Goal: Information Seeking & Learning: Learn about a topic

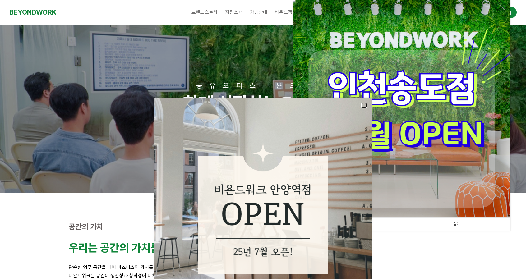
click at [366, 104] on link at bounding box center [364, 105] width 6 height 6
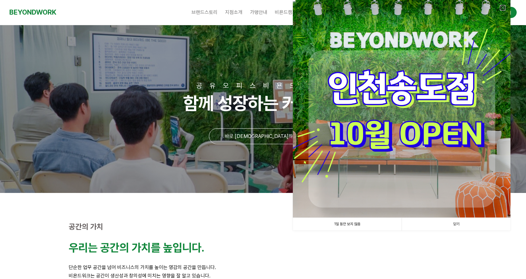
click at [502, 6] on link at bounding box center [502, 8] width 6 height 6
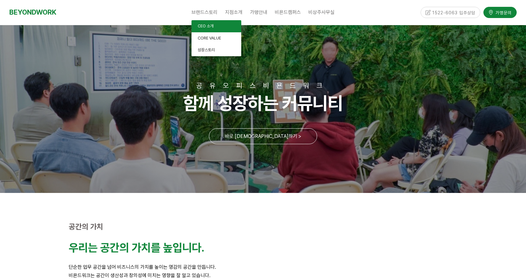
click at [212, 25] on span "CEO 소개" at bounding box center [206, 26] width 16 height 5
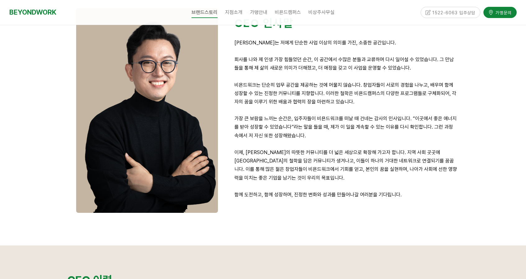
scroll to position [124, 0]
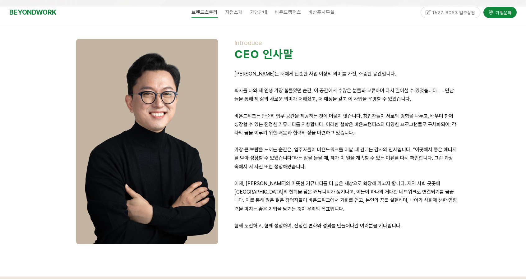
click at [235, 55] on strong "CEO 인사말" at bounding box center [263, 54] width 59 height 13
drag, startPoint x: 234, startPoint y: 54, endPoint x: 315, endPoint y: 61, distance: 81.0
click at [315, 60] on h5 "CEO 인사말" at bounding box center [345, 54] width 223 height 13
click at [306, 69] on div "Introduce CEO 인사말 비욘드워크는 저에게 단순한 사업 이상의 의미를 가진, 소중한 공간입니다. 회사를 나와 제 인생 가장 힘들었던 …" at bounding box center [345, 138] width 223 height 199
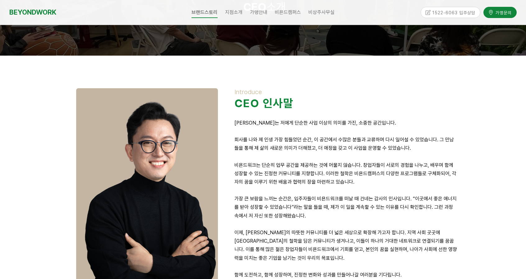
scroll to position [62, 0]
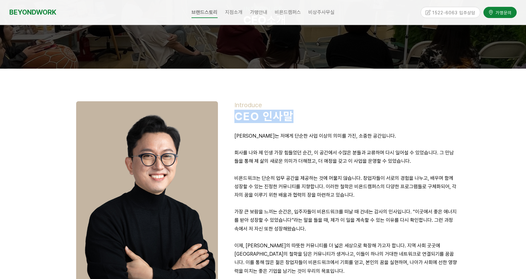
drag, startPoint x: 235, startPoint y: 115, endPoint x: 326, endPoint y: 121, distance: 91.5
click at [326, 121] on h5 "CEO 인사말" at bounding box center [345, 116] width 223 height 13
click at [322, 120] on h5 "CEO 인사말" at bounding box center [345, 116] width 223 height 13
click at [315, 128] on p at bounding box center [345, 127] width 223 height 8
click at [266, 132] on p "비욘드워크는 저에게 단순한 사업 이상의 의미를 가진, 소중한 공간입니다." at bounding box center [345, 136] width 223 height 8
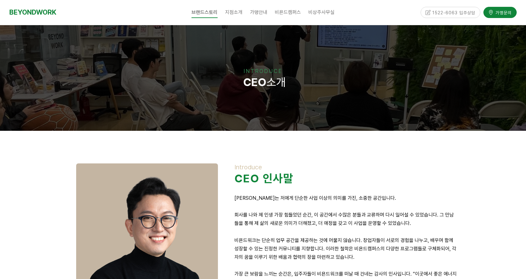
scroll to position [124, 0]
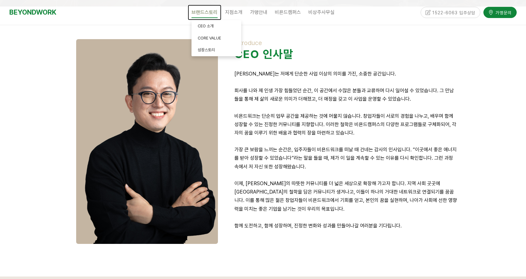
click at [206, 11] on span "브랜드스토리" at bounding box center [204, 12] width 26 height 11
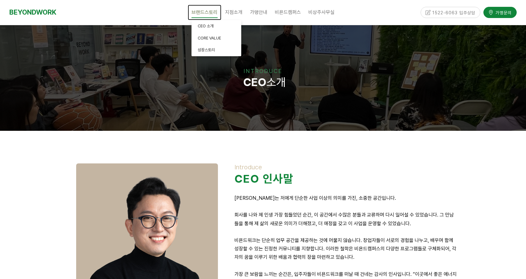
click at [206, 14] on span "브랜드스토리" at bounding box center [204, 12] width 26 height 11
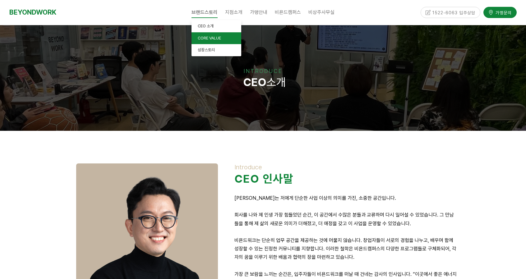
click at [213, 39] on span "CORE VALUE" at bounding box center [209, 38] width 23 height 5
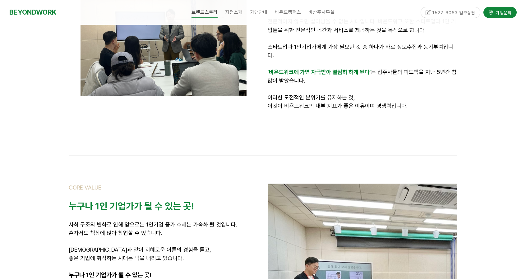
scroll to position [280, 0]
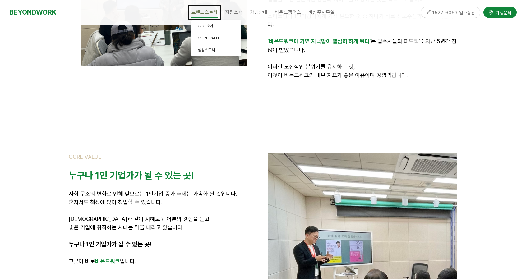
click at [202, 11] on span "브랜드스토리" at bounding box center [204, 12] width 26 height 11
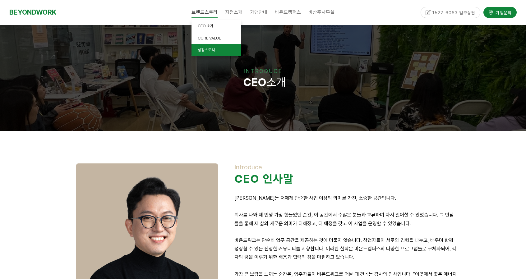
click at [214, 50] on span "성장스토리" at bounding box center [206, 50] width 17 height 5
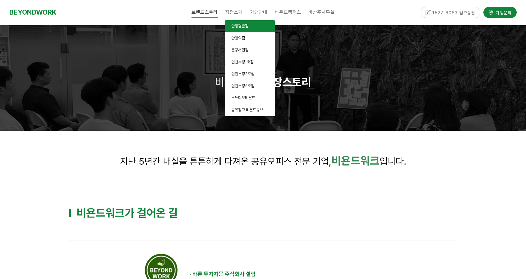
click at [242, 27] on span "안양평촌점" at bounding box center [239, 26] width 17 height 5
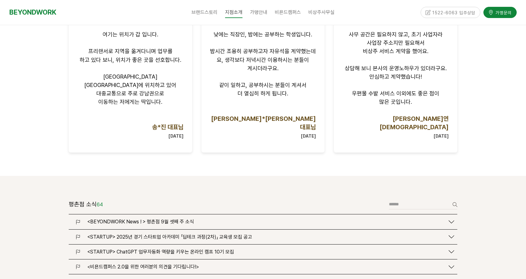
scroll to position [745, 0]
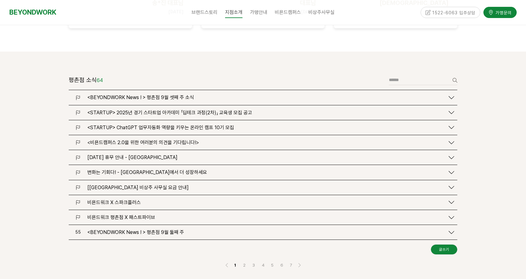
click at [165, 154] on span "2025.06.03 (화) 휴무 안내 - 안양 평촌점" at bounding box center [132, 157] width 90 height 6
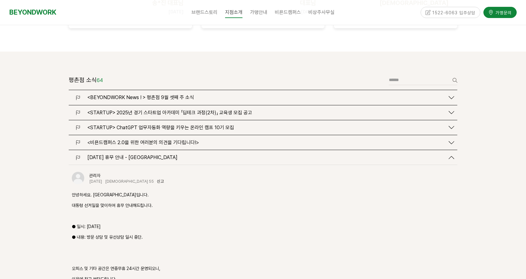
drag, startPoint x: 73, startPoint y: 179, endPoint x: 172, endPoint y: 198, distance: 100.4
click at [172, 198] on div "안녕하세요. 비욘드워크 안양 평촌점입니다. 대통령 선거일을 맞이하여 휴무 안내해드립니다. ● 일시: 2025년 6월 3일(화) ● 내용: 방문…" at bounding box center [263, 268] width 382 height 154
click at [167, 223] on p "● 일시: 2025년 6월 3일(화)" at bounding box center [263, 226] width 382 height 7
click at [121, 223] on p "● 일시: 2025년 6월 3일(화)" at bounding box center [263, 226] width 382 height 7
click at [100, 223] on p "● 일시: 2025년 6월 3일(화)" at bounding box center [263, 226] width 382 height 7
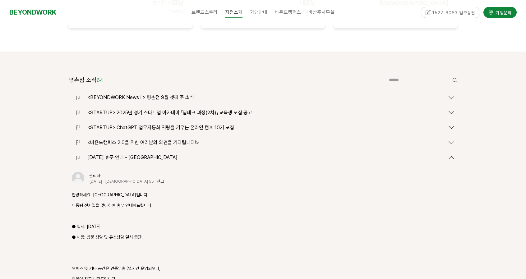
click at [103, 234] on p "● 내용: 방문 상담 및 유선상담 일시 중단." at bounding box center [263, 237] width 382 height 7
drag, startPoint x: 88, startPoint y: 212, endPoint x: 148, endPoint y: 214, distance: 60.3
click at [148, 234] on p "● 내용: 방문 상담 및 유선상담 일시 중단." at bounding box center [263, 237] width 382 height 7
click at [149, 234] on p "● 내용: 방문 상담 및 유선상담 일시 중단." at bounding box center [263, 237] width 382 height 7
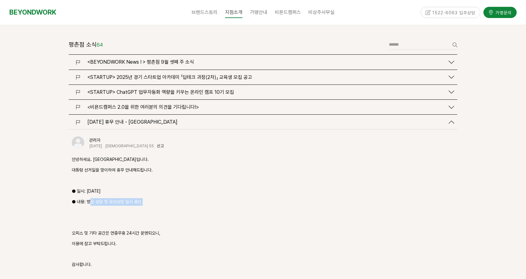
scroll to position [808, 0]
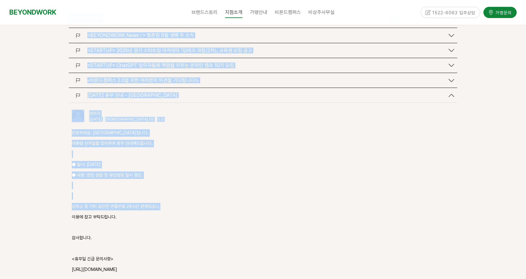
drag, startPoint x: 171, startPoint y: 180, endPoint x: 80, endPoint y: 194, distance: 92.9
click at [70, 198] on div "관리자 2025-06-02 조회 55 신고 신고 안녕하세요. 비욘드워크 안양 평촌점입니다. 대통령 선거일을 맞이하여 휴무 안내해드립니다. ● …" at bounding box center [263, 207] width 388 height 209
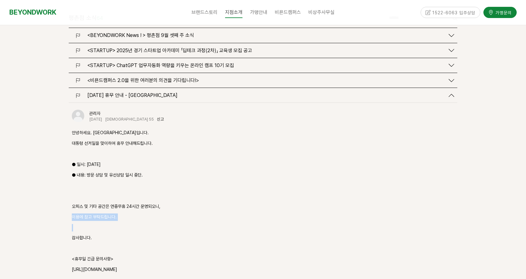
click at [80, 213] on p "이용에 참고 부탁드립니다." at bounding box center [263, 216] width 382 height 7
click at [125, 213] on p "이용에 참고 부탁드립니다." at bounding box center [263, 216] width 382 height 7
drag, startPoint x: 131, startPoint y: 192, endPoint x: 135, endPoint y: 192, distance: 4.3
click at [131, 213] on p "이용에 참고 부탁드립니다." at bounding box center [263, 216] width 382 height 7
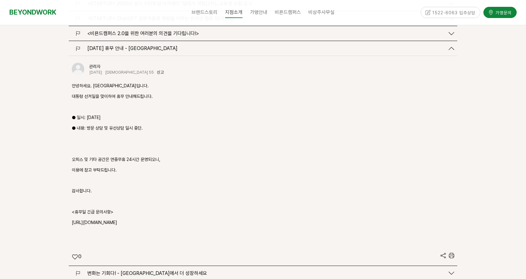
scroll to position [901, 0]
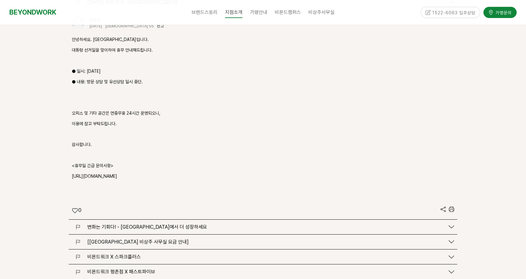
drag, startPoint x: 134, startPoint y: 149, endPoint x: 56, endPoint y: 138, distance: 79.5
click at [56, 138] on div "평촌점 소식 64 글쓰기 검색 <BEYONDWORK News ! > 평촌점 9월 셋째 주 소식 조회 4 0" at bounding box center [263, 124] width 526 height 457
click at [134, 162] on p "<휴무일 긴급 문의사항>" at bounding box center [263, 165] width 382 height 7
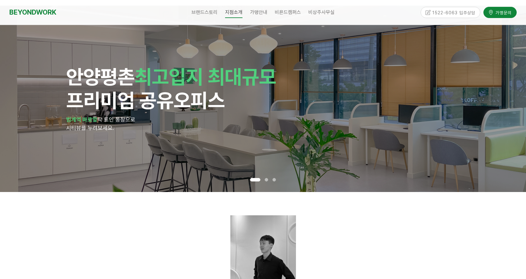
scroll to position [0, 0]
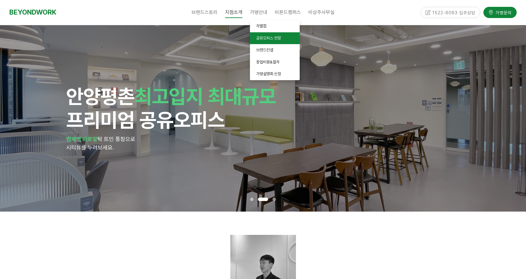
click at [268, 36] on span "공유오피스 전망" at bounding box center [268, 38] width 25 height 5
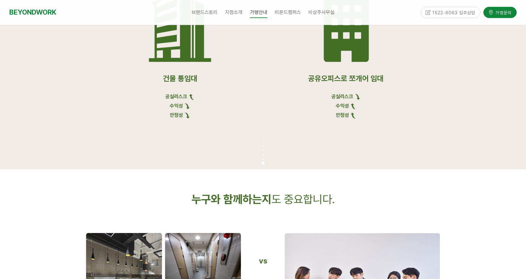
scroll to position [714, 0]
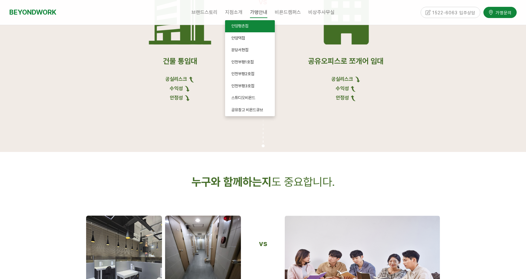
click at [236, 25] on span "안양평촌점" at bounding box center [239, 26] width 17 height 5
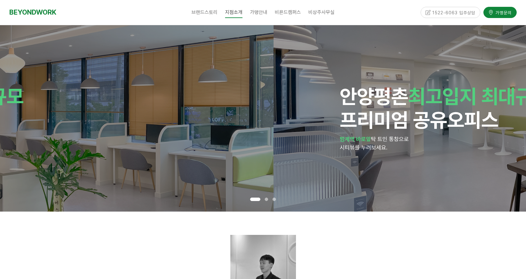
drag, startPoint x: 402, startPoint y: 101, endPoint x: 125, endPoint y: 111, distance: 276.6
click at [128, 111] on h1 "안양 평촌 최고입지 최대규모 프리미엄 공유오피스" at bounding box center [10, 108] width 393 height 48
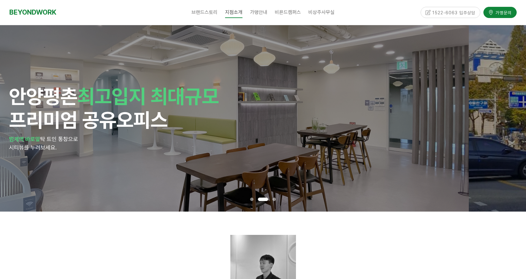
drag, startPoint x: 381, startPoint y: 114, endPoint x: 166, endPoint y: 121, distance: 215.0
click at [181, 121] on h1 "안양 평촌 최고입지 최대규모 프리미엄 공유오피스" at bounding box center [205, 108] width 393 height 48
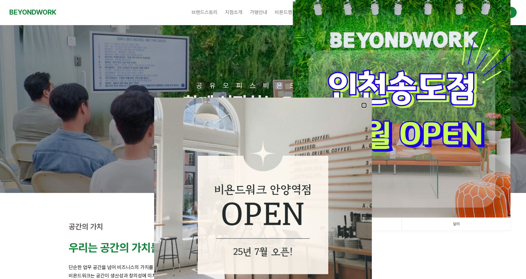
click at [366, 103] on link at bounding box center [364, 105] width 6 height 6
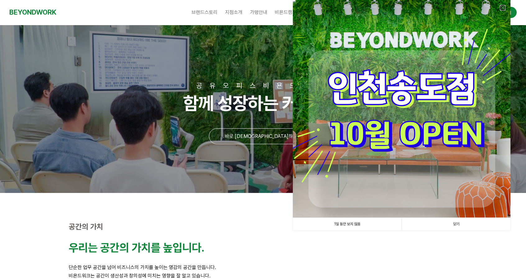
click at [502, 5] on link at bounding box center [502, 8] width 6 height 6
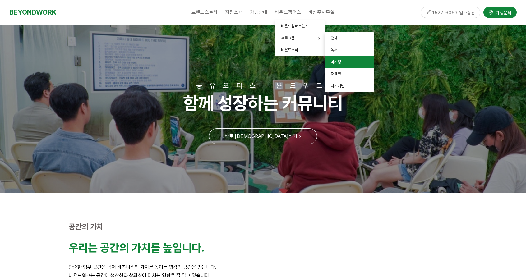
click at [341, 64] on link "마케팅" at bounding box center [349, 62] width 50 height 12
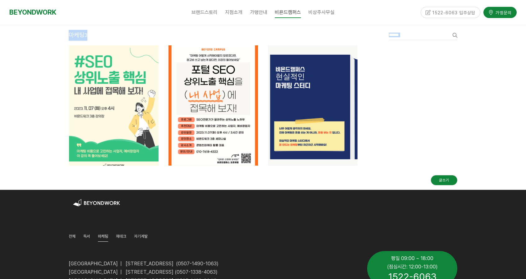
click at [64, 97] on div "마케팅 3 글쓰기 검색 공지 정규강의 - SEO 마케팅 1편 <포털 SEO 상위노출 핵심을 내 사업에 접목해 보자!> 조회" at bounding box center [263, 107] width 526 height 165
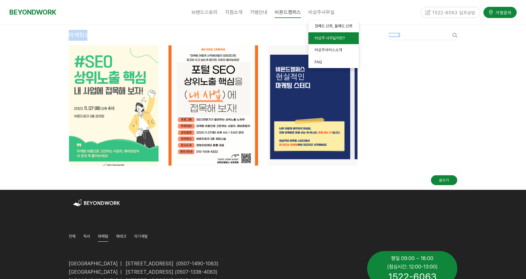
click at [326, 40] on span "비상주 사무실이란?" at bounding box center [329, 38] width 30 height 5
